Goal: Transaction & Acquisition: Purchase product/service

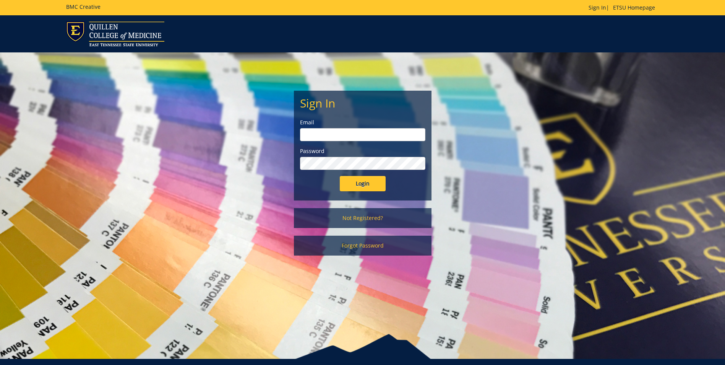
click at [336, 138] on input "email" at bounding box center [362, 134] width 125 height 13
type input "[EMAIL_ADDRESS][DOMAIN_NAME]"
click at [340, 176] on input "Login" at bounding box center [363, 183] width 46 height 15
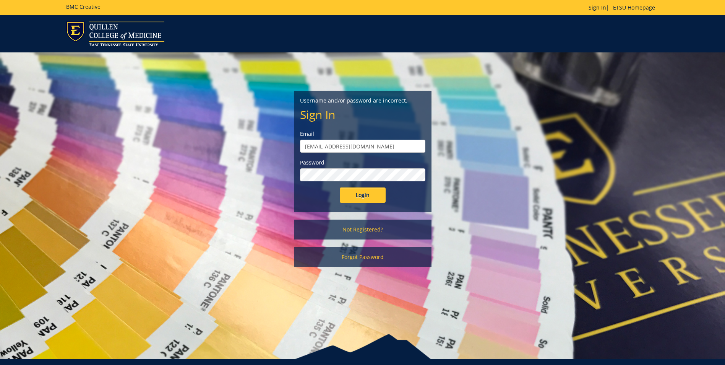
click at [340, 187] on input "Login" at bounding box center [363, 194] width 46 height 15
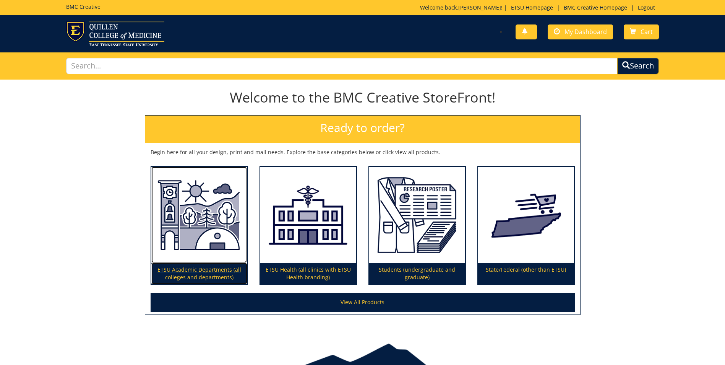
click at [185, 268] on p "ETSU Academic Departments (all colleges and departments)" at bounding box center [199, 273] width 96 height 21
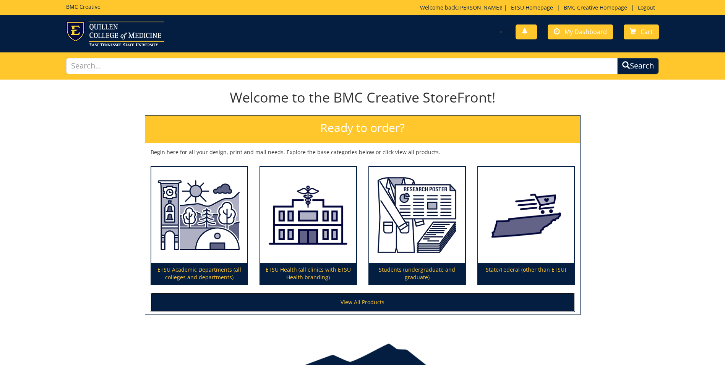
click at [353, 303] on link "View All Products" at bounding box center [363, 301] width 424 height 19
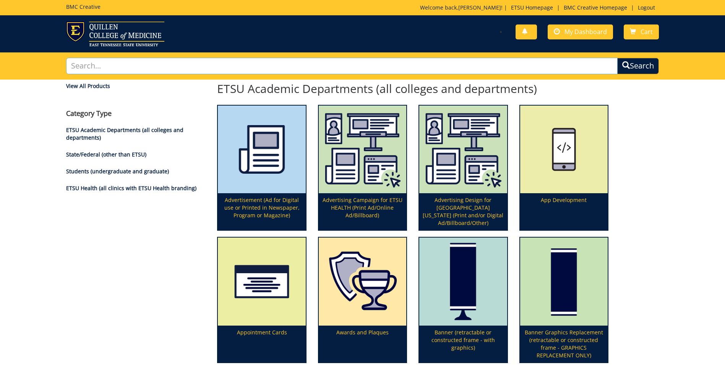
click at [84, 65] on input "text" at bounding box center [342, 66] width 552 height 16
type input "Tissue paper"
click at [638, 68] on button "Search" at bounding box center [638, 65] width 44 height 17
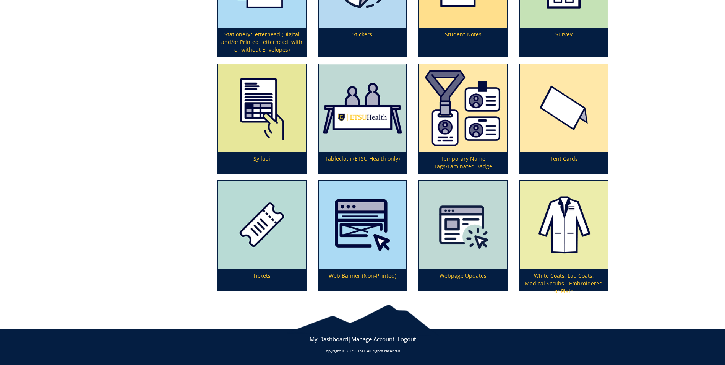
scroll to position [2304, 0]
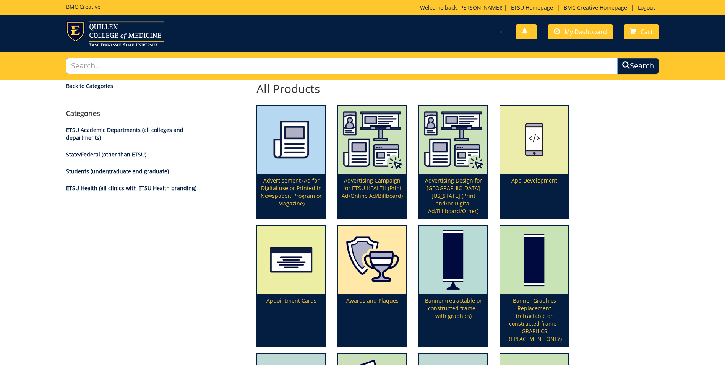
click at [92, 64] on input "text" at bounding box center [342, 66] width 552 height 16
type input "Tissue paper"
click at [650, 66] on button "Search" at bounding box center [638, 65] width 44 height 17
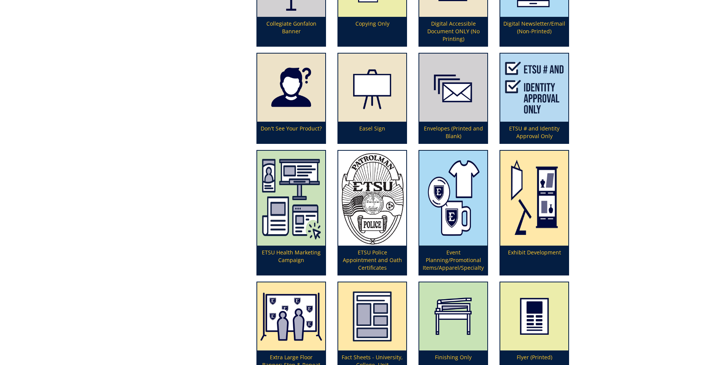
scroll to position [764, 0]
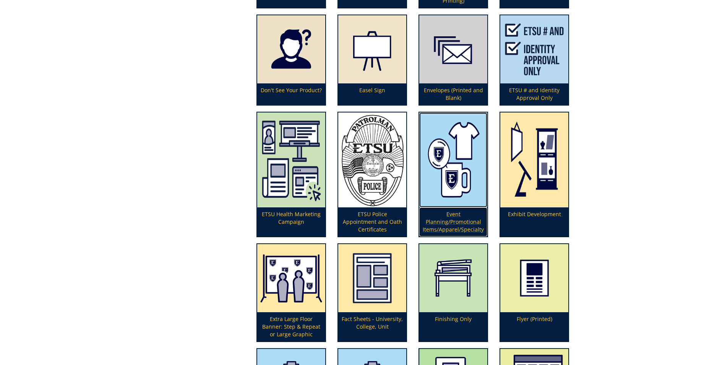
click at [439, 218] on p "Event Planning/Promotional Items/Apparel/Specialty" at bounding box center [453, 221] width 68 height 29
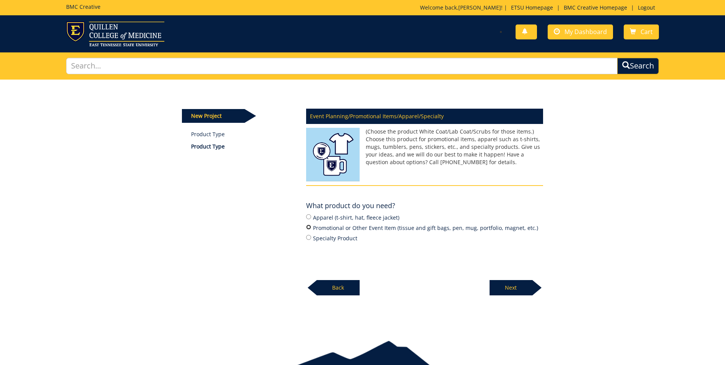
click at [308, 227] on input "Promotional or Other Event Item (tissue and gift bags, pen, mug, portfolio, mag…" at bounding box center [308, 226] width 5 height 5
radio input "true"
click at [513, 289] on p "Next" at bounding box center [511, 287] width 43 height 15
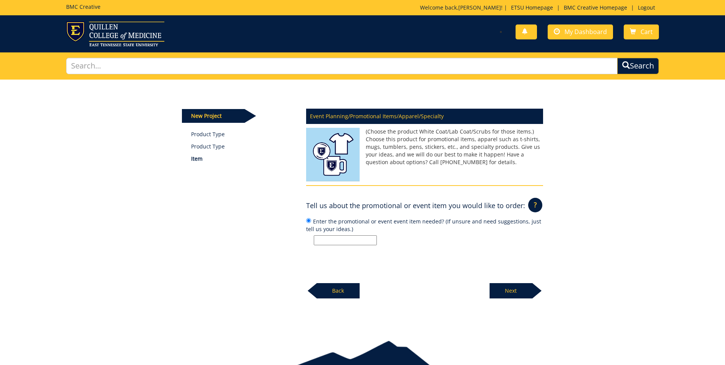
click at [318, 243] on input "Enter the promotional or event event item needed? (If unsure and need suggestio…" at bounding box center [345, 240] width 63 height 10
type input "tissue paper with E logo 20 x 30"
click at [525, 291] on p "Next" at bounding box center [511, 290] width 43 height 15
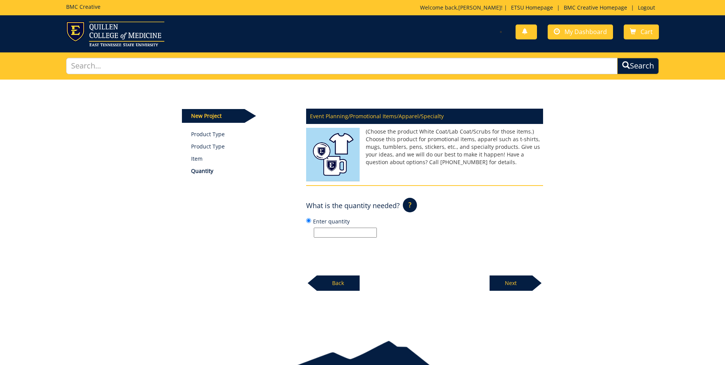
click at [328, 233] on input "Enter quantity" at bounding box center [345, 232] width 63 height 10
drag, startPoint x: 339, startPoint y: 234, endPoint x: 304, endPoint y: 234, distance: 34.4
click at [304, 234] on div "Event Planning/Promotional Items/Apparel/Specialty (Choose the product White Co…" at bounding box center [424, 197] width 248 height 187
type input "1"
type input "200"
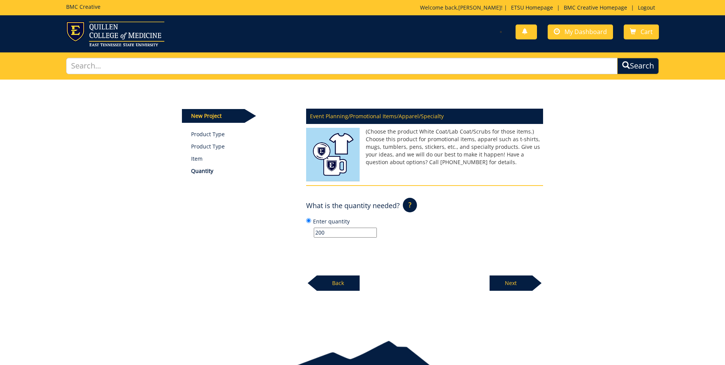
click at [528, 286] on p "Next" at bounding box center [511, 282] width 43 height 15
click at [323, 234] on input "Enter event information (name, date, time, location)" at bounding box center [345, 232] width 63 height 10
type input "All events and occasions."
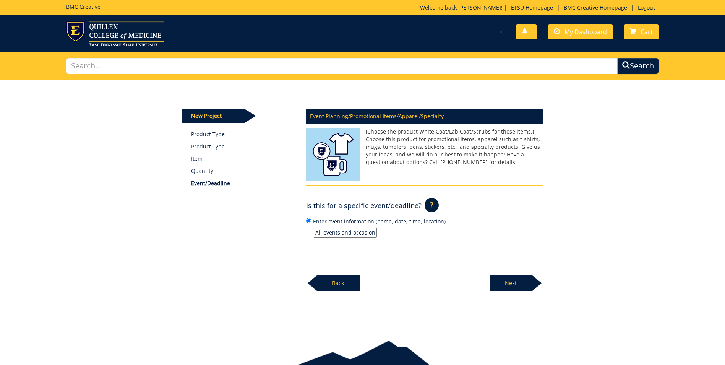
click at [501, 281] on p "Next" at bounding box center [511, 282] width 43 height 15
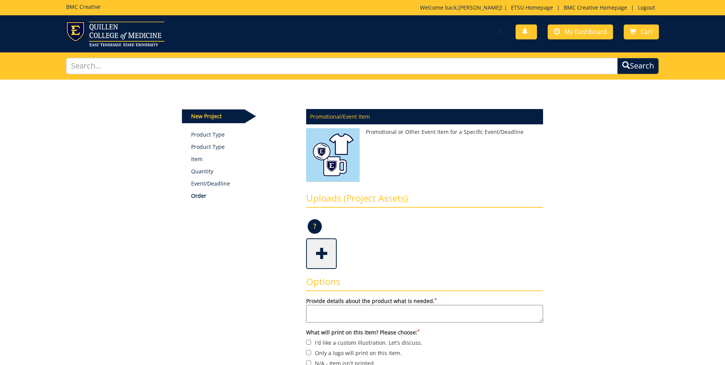
click at [308, 316] on textarea "Provide details about the product what is needed. *" at bounding box center [424, 314] width 237 height 18
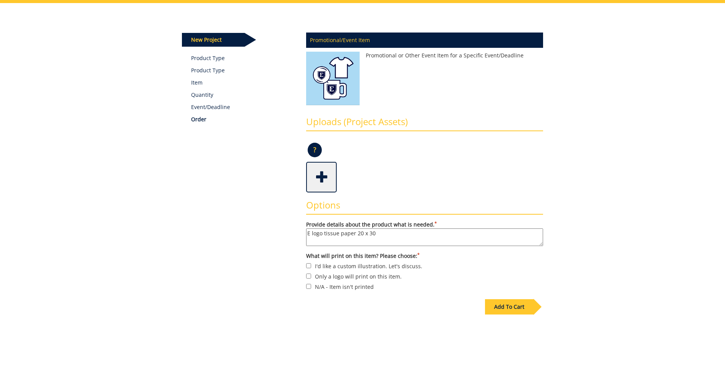
scroll to position [115, 0]
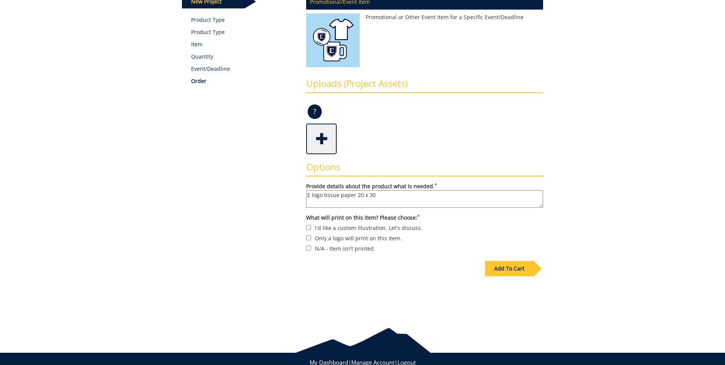
type textarea "E logo tissue paper 20 x 30"
click at [307, 237] on input "Only a logo will print on this item." at bounding box center [308, 237] width 5 height 5
checkbox input "true"
click at [388, 196] on textarea "E logo tissue paper 20 x 30" at bounding box center [424, 199] width 237 height 18
type textarea "E logo tissue paper 20 x 30 gold with blue E logo."
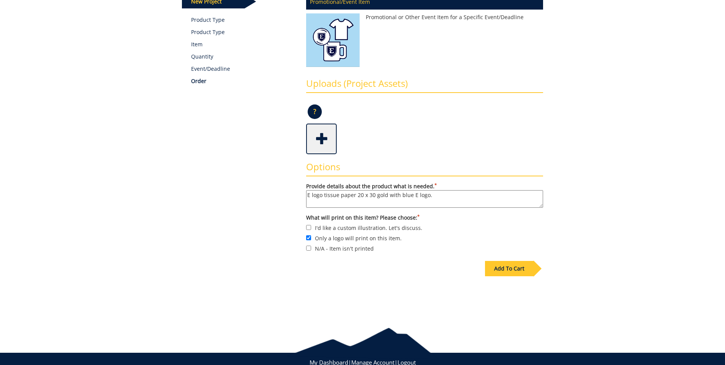
click at [509, 267] on div "Add To Cart" at bounding box center [509, 268] width 49 height 15
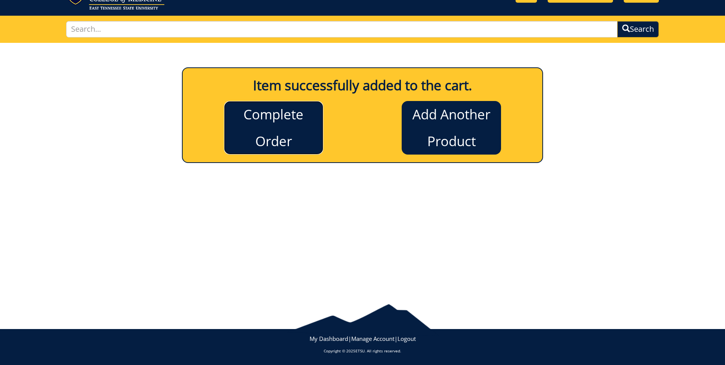
click at [264, 125] on link "Complete Order" at bounding box center [273, 128] width 99 height 54
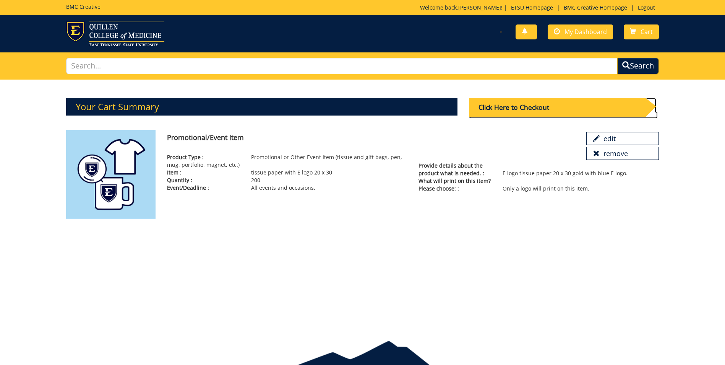
click at [521, 105] on div "Click Here to Checkout" at bounding box center [557, 107] width 177 height 19
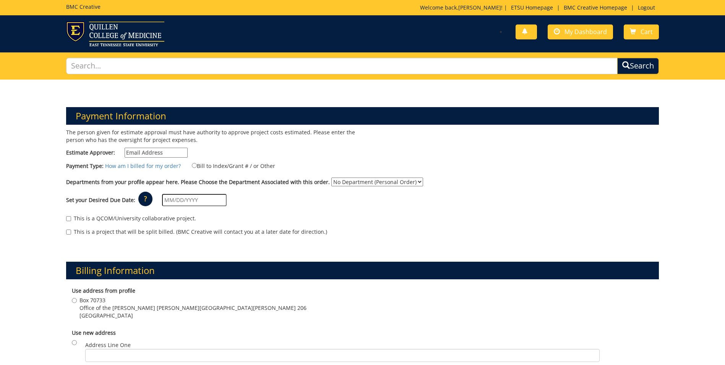
click at [161, 153] on input "Estimate Approver:" at bounding box center [156, 153] width 63 height 10
type input "proffita@etsu.edu"
type input "09/11/2025"
type input "Box 70733"
type input "Office of the Provost-Burgin Dossett Hall Room 206"
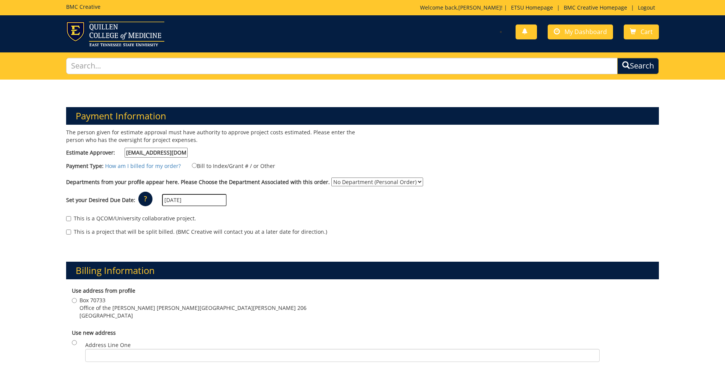
type input "Johnson City"
type input "37614"
type input "Box 70733"
type input "Office of the Provost-Burgin Dossett Hall Room 206"
type input "Johnson City"
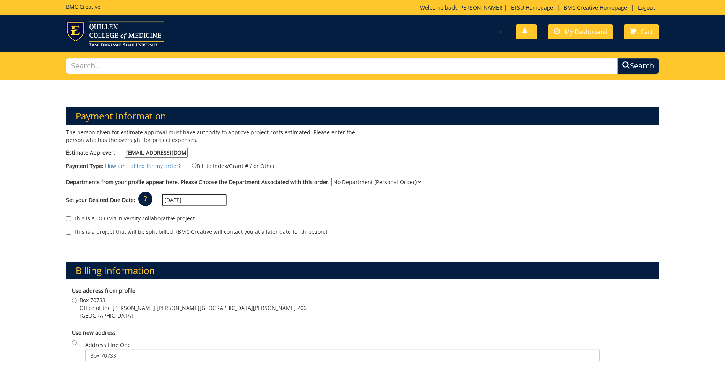
type input "37614"
click at [411, 181] on select "No Department (Personal Order) Provost" at bounding box center [377, 181] width 92 height 9
select select "283"
click at [331, 177] on select "No Department (Personal Order) Provost" at bounding box center [377, 181] width 92 height 9
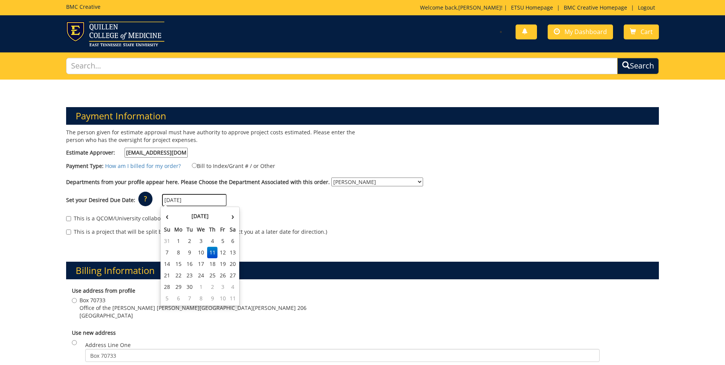
drag, startPoint x: 200, startPoint y: 201, endPoint x: 154, endPoint y: 198, distance: 45.5
click at [154, 198] on div "Set your Desired Due Date: ? × How long will my project take to finish? : Pleas…" at bounding box center [362, 200] width 604 height 21
click at [234, 217] on th "›" at bounding box center [233, 215] width 10 height 15
click at [177, 285] on td "27" at bounding box center [178, 286] width 12 height 11
type input "[DATE]"
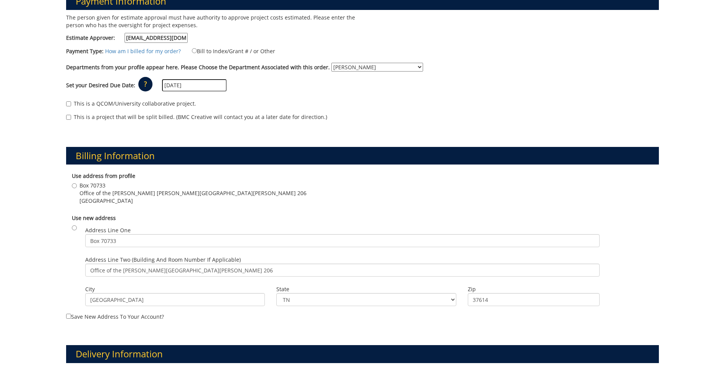
scroll to position [153, 0]
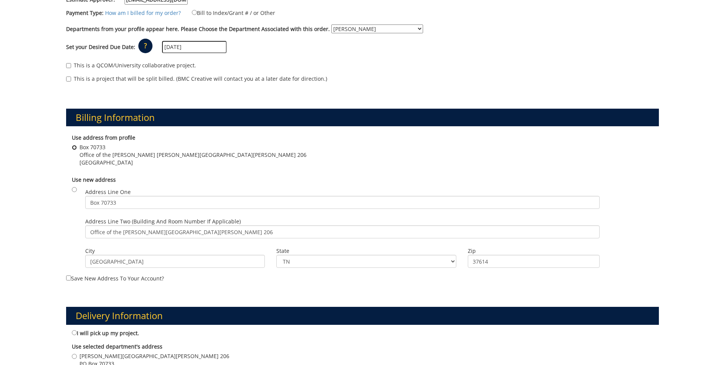
click at [73, 148] on input "Box 70733 Office of the Provost Burgin Dossett Hall Room 206 Johnson City , TN …" at bounding box center [74, 147] width 5 height 5
radio input "true"
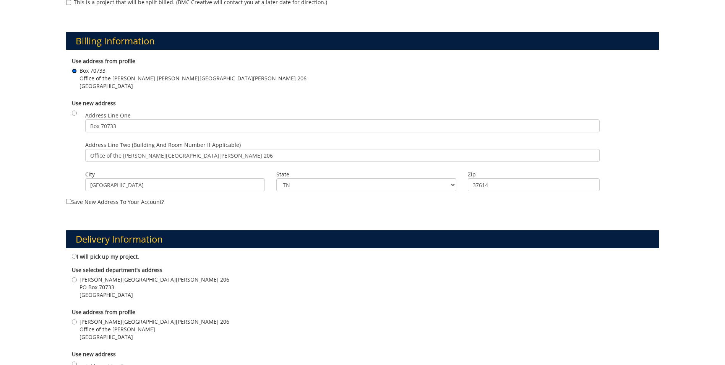
scroll to position [268, 0]
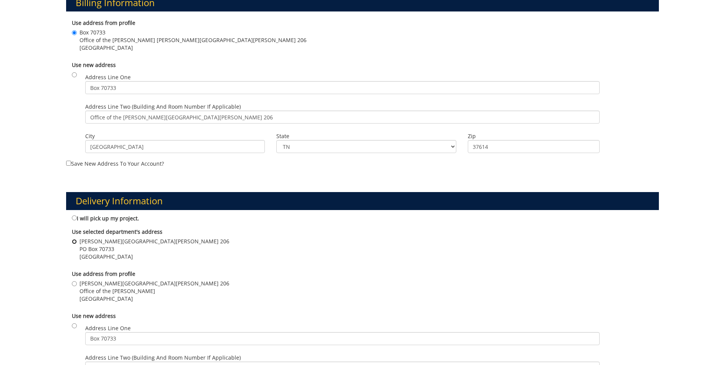
click at [75, 242] on input "Burgin Dossett Hall Room 206 PO Box 70733 Johnson City , TN 37618" at bounding box center [74, 241] width 5 height 5
radio input "true"
click at [73, 242] on input "Burgin Dossett Hall Room 206 PO Box 70733 Johnson City , TN 37618" at bounding box center [74, 241] width 5 height 5
click at [75, 283] on input "Burgin Dossett Hall Room 206 Office of the Provost Johnson City , TN 37614" at bounding box center [74, 283] width 5 height 5
radio input "true"
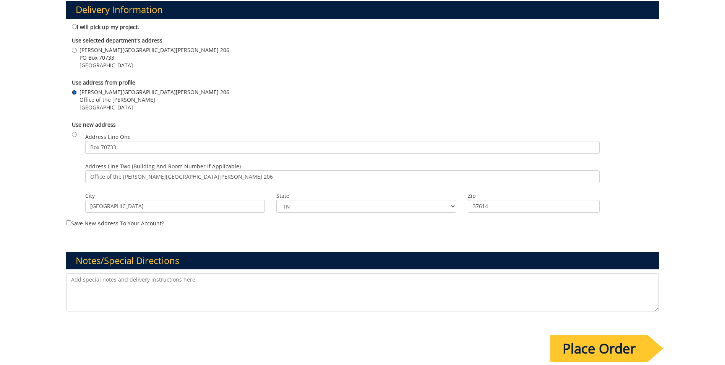
scroll to position [497, 0]
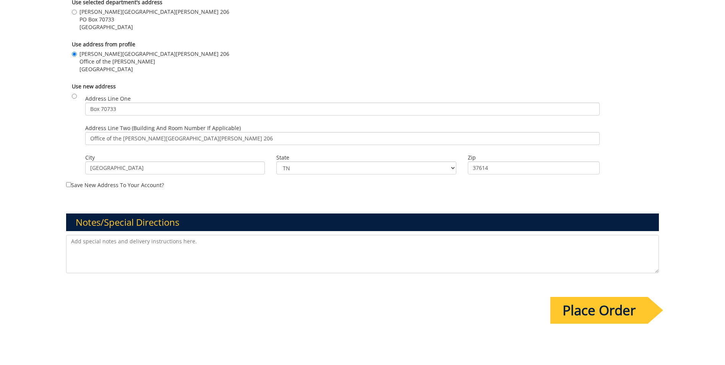
click at [99, 251] on textarea at bounding box center [362, 254] width 593 height 38
click at [144, 237] on textarea "E logo tissue paper size 20 x 20 with gold paper and blue E logo." at bounding box center [362, 254] width 593 height 38
type textarea "E logo tissue paper size 20 x 30 with gold paper and blue E logo."
click at [608, 316] on input "Place Order" at bounding box center [598, 310] width 97 height 27
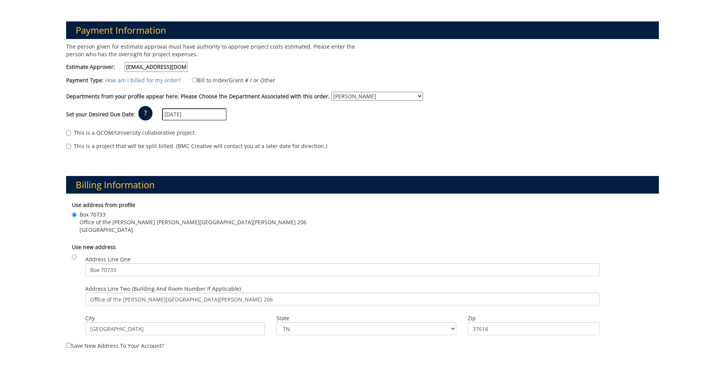
scroll to position [76, 0]
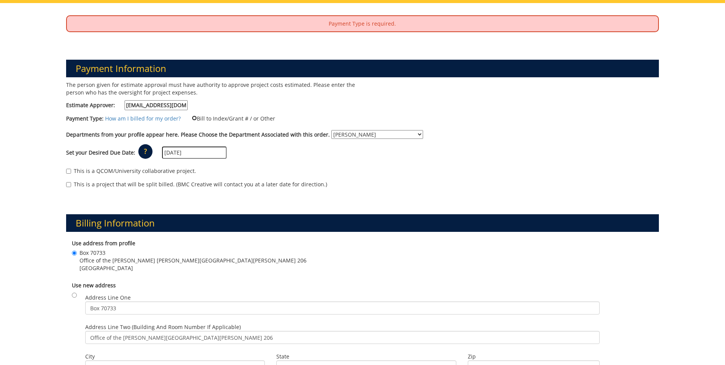
click at [192, 117] on input "Bill to Index/Grant # / or Other" at bounding box center [194, 117] width 5 height 5
radio input "true"
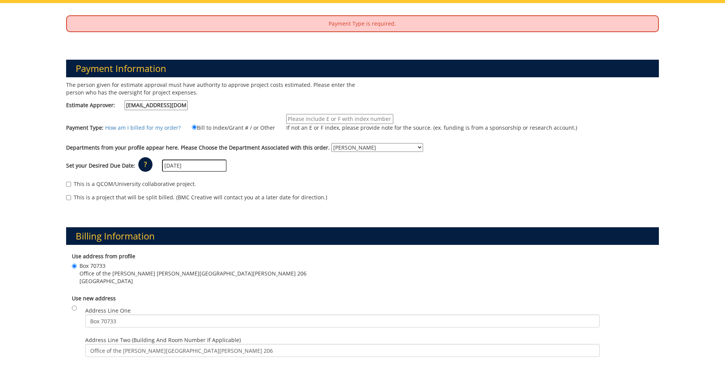
click at [315, 118] on input "If not an E or F index, please provide note for the source. (ex. funding is fro…" at bounding box center [339, 119] width 107 height 10
click at [387, 119] on input "10-40000-100000-100-{INSERT ACCOUNT}-450-999-999-999" at bounding box center [339, 119] width 107 height 10
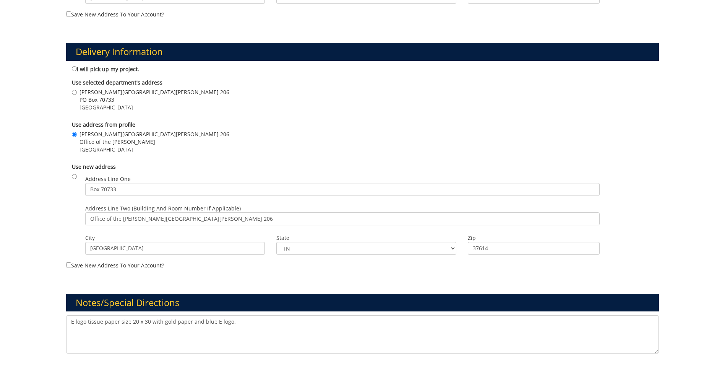
scroll to position [535, 0]
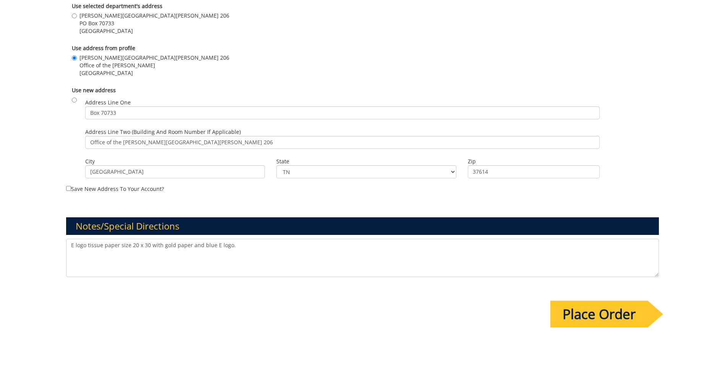
type input "10-40000-100000-100-74510-450-999-999-999"
click at [590, 317] on input "Place Order" at bounding box center [598, 313] width 97 height 27
